Goal: Transaction & Acquisition: Purchase product/service

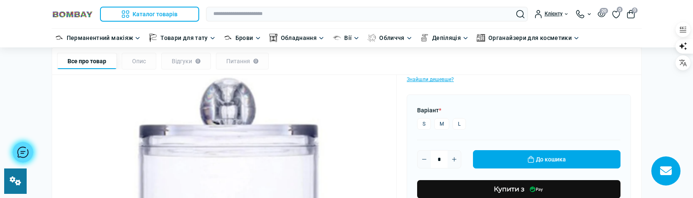
scroll to position [417, 0]
click at [23, 147] on div at bounding box center [23, 152] width 21 height 21
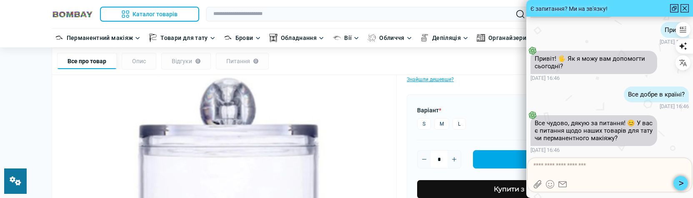
scroll to position [-33, 0]
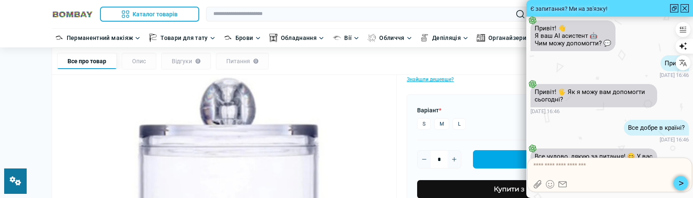
click at [681, 8] on div at bounding box center [685, 8] width 8 height 8
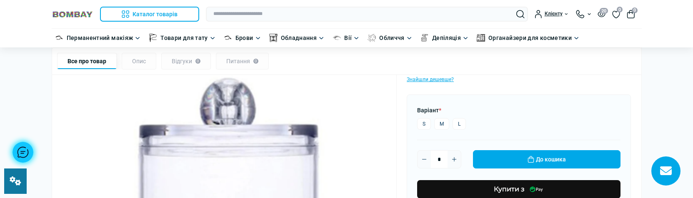
click at [26, 150] on div at bounding box center [23, 152] width 21 height 21
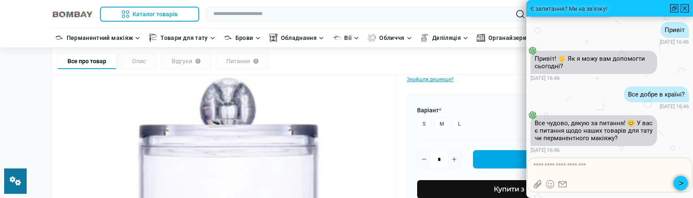
scroll to position [0, 0]
click at [682, 8] on div at bounding box center [685, 8] width 8 height 8
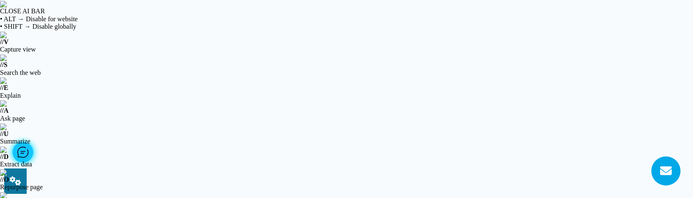
click at [23, 152] on div at bounding box center [23, 152] width 21 height 21
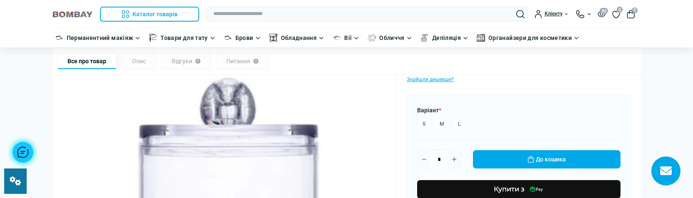
click at [22, 152] on div at bounding box center [23, 152] width 21 height 21
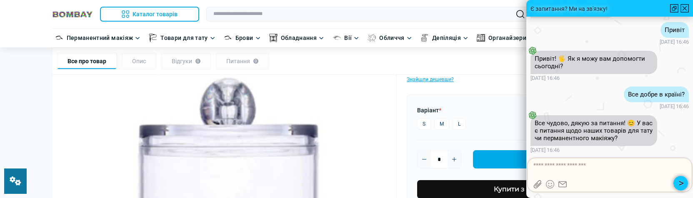
click at [549, 183] on icon at bounding box center [548, 183] width 1 height 1
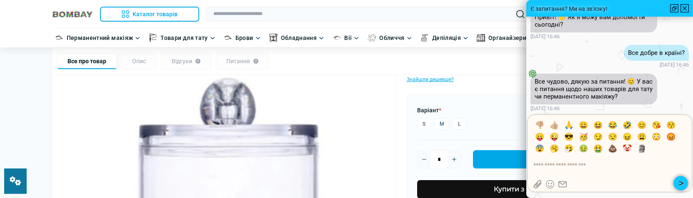
click at [549, 183] on icon at bounding box center [548, 183] width 1 height 1
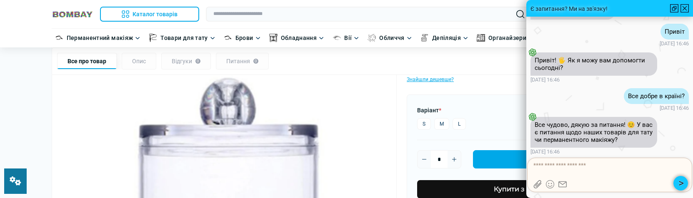
click at [542, 183] on div at bounding box center [610, 184] width 153 height 8
click at [539, 183] on icon at bounding box center [538, 184] width 8 height 8
click at [562, 184] on icon at bounding box center [563, 184] width 8 height 8
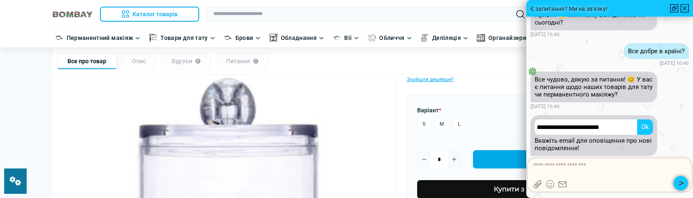
click at [564, 185] on icon at bounding box center [563, 184] width 8 height 8
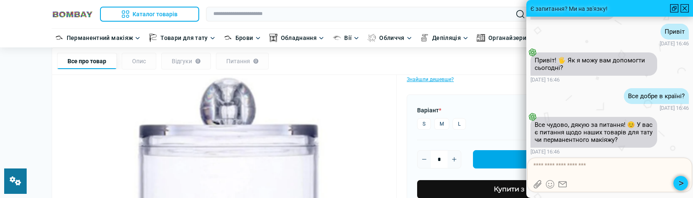
click at [683, 9] on div at bounding box center [685, 8] width 8 height 8
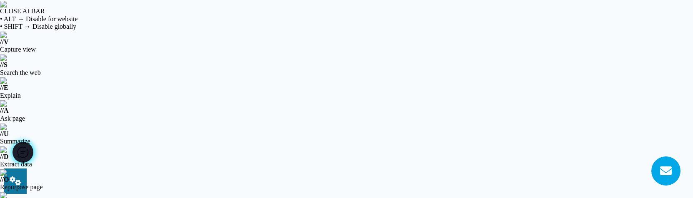
scroll to position [417, 0]
